Goal: Task Accomplishment & Management: Complete application form

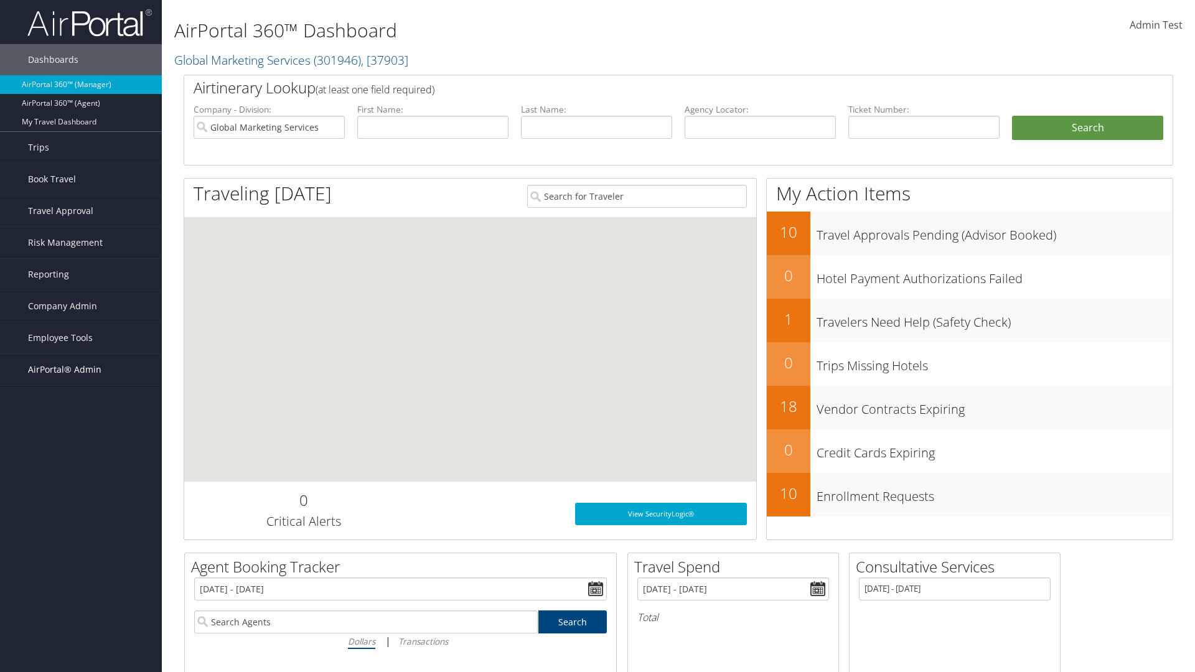
click at [81, 370] on span "AirPortal® Admin" at bounding box center [64, 369] width 73 height 31
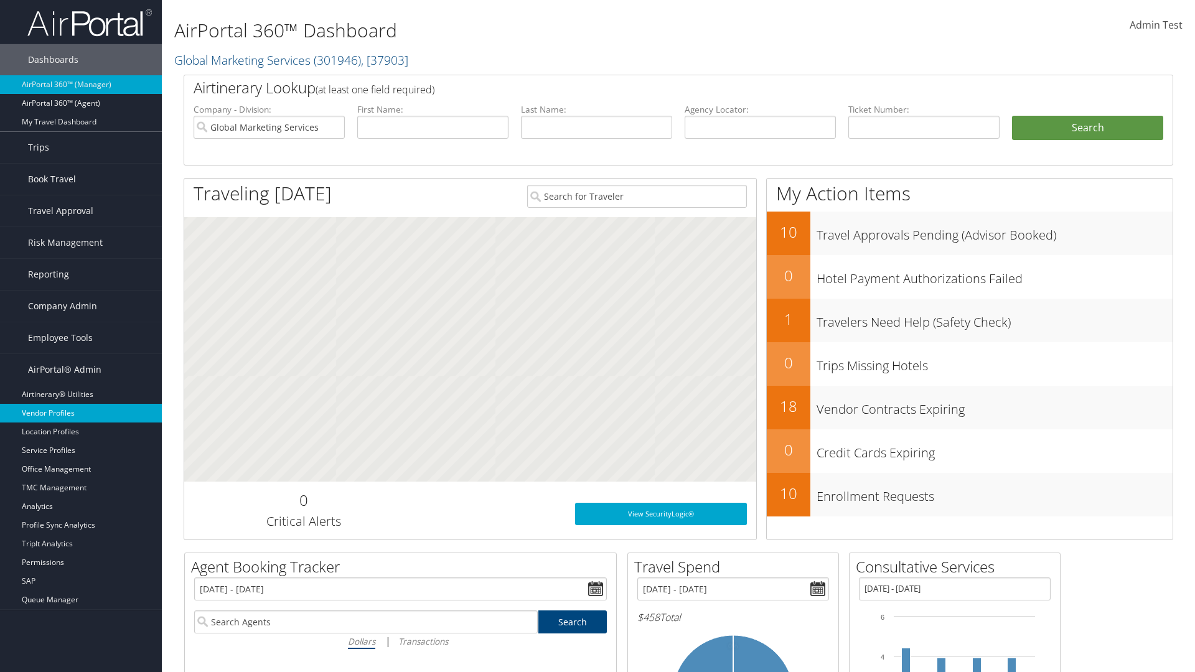
click at [81, 413] on link "Vendor Profiles" at bounding box center [81, 413] width 162 height 19
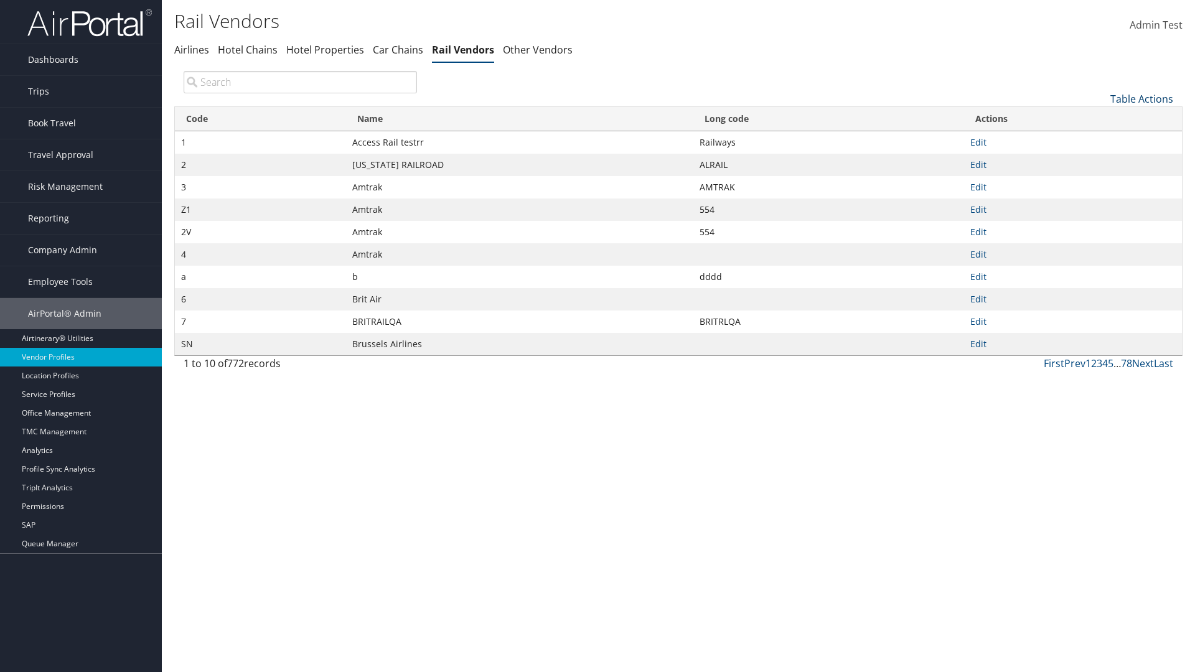
click at [1141, 98] on link "Table Actions" at bounding box center [1141, 99] width 63 height 14
click at [1099, 118] on link "New Record" at bounding box center [1100, 118] width 164 height 21
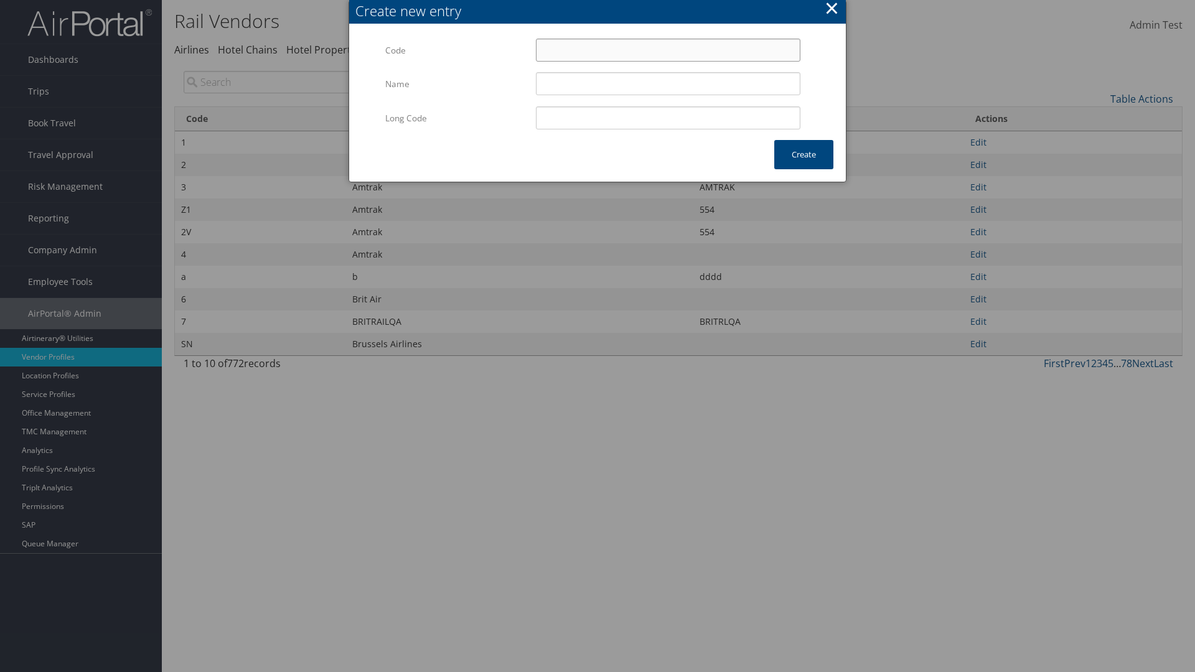
click at [668, 50] on input "Code" at bounding box center [668, 50] width 264 height 23
type input "(q"
type input "Uniways"
click at [668, 83] on input "Uniways" at bounding box center [668, 83] width 264 height 23
type input "(q"
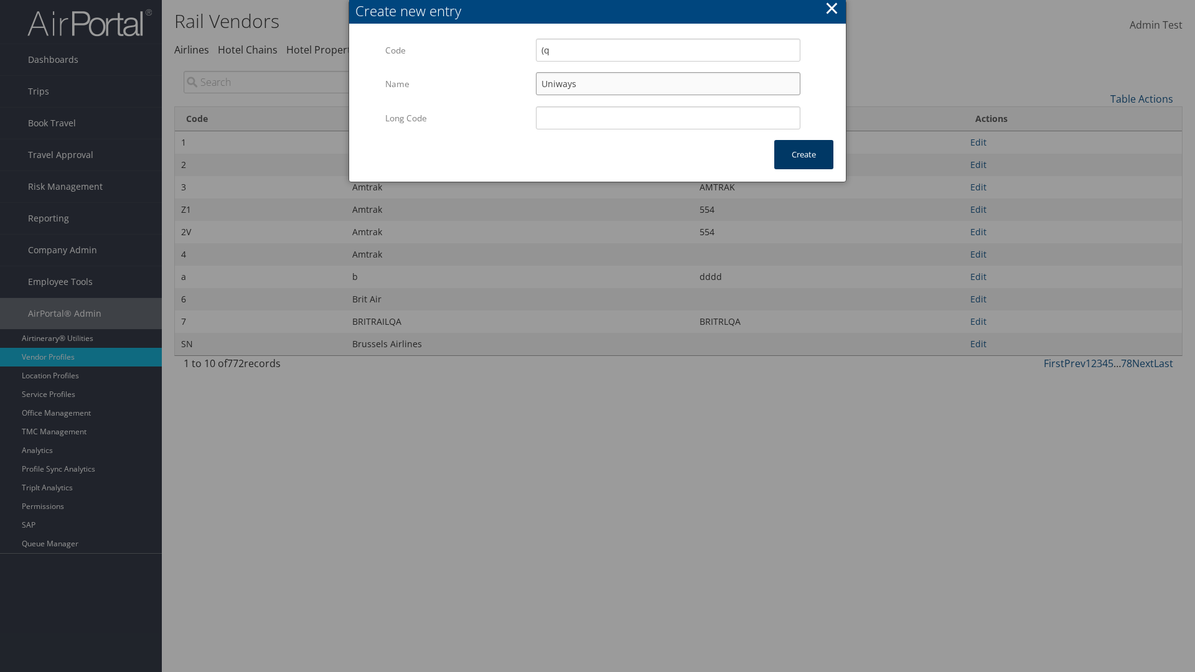
type input "Uniways"
click at [803, 154] on button "Create" at bounding box center [803, 154] width 59 height 29
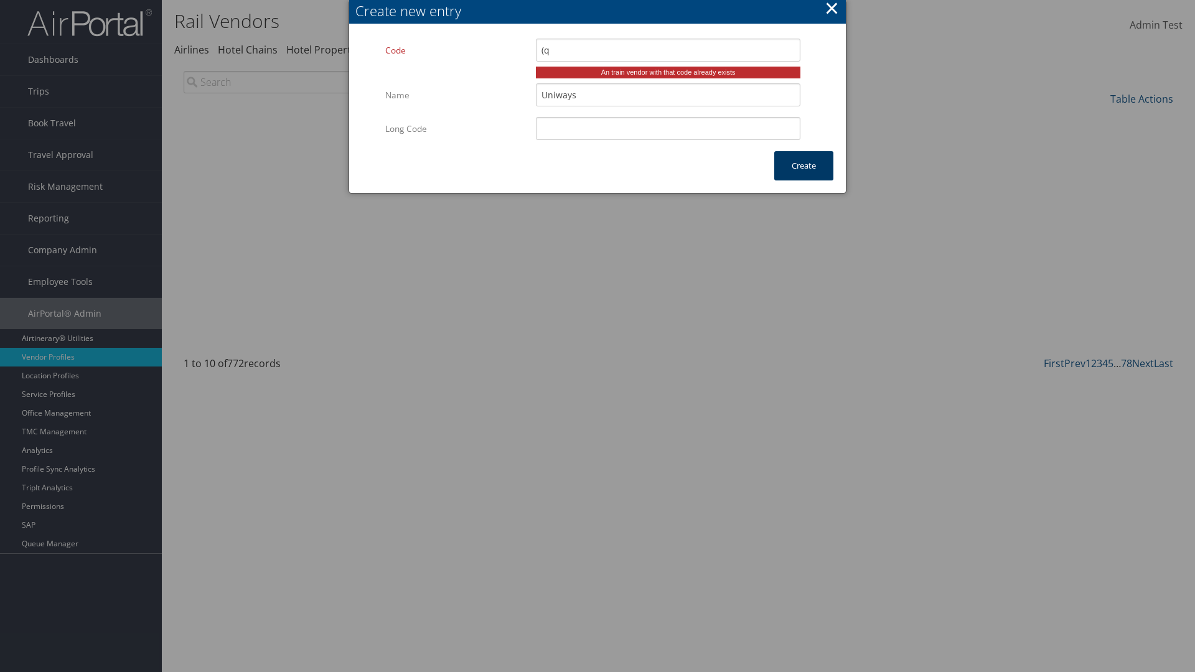
type input "Uniways"
